Goal: Information Seeking & Learning: Check status

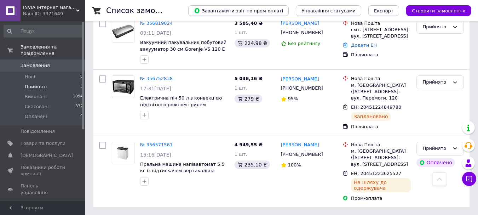
scroll to position [145, 0]
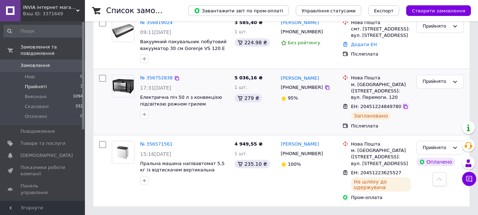
click at [403, 105] on icon at bounding box center [406, 107] width 6 height 6
click at [403, 173] on icon at bounding box center [405, 172] width 4 height 4
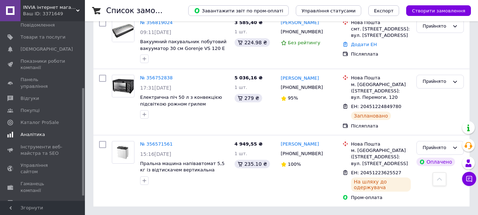
scroll to position [119, 0]
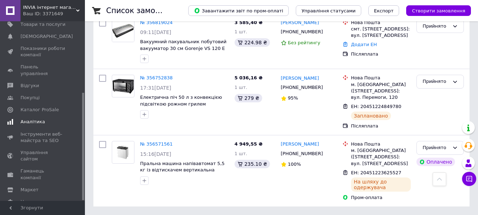
click at [32, 118] on span "Аналітика" at bounding box center [33, 121] width 24 height 6
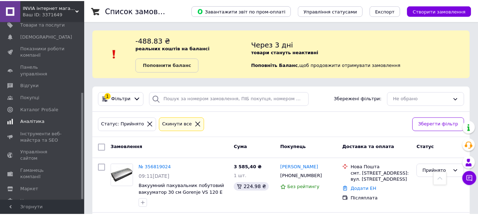
scroll to position [47, 0]
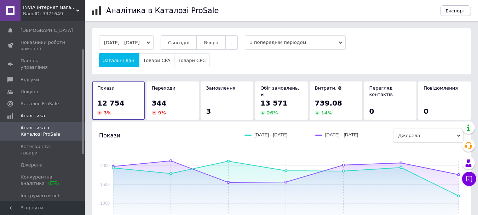
click at [189, 42] on span "Сьогодні" at bounding box center [179, 42] width 22 height 5
